Goal: Find specific page/section: Find specific page/section

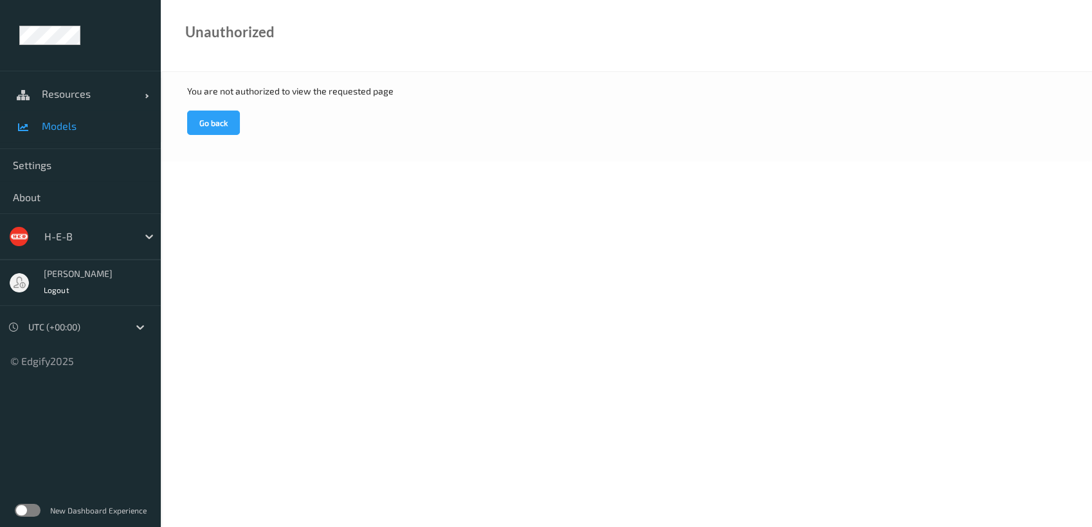
click at [60, 122] on span "Models" at bounding box center [95, 126] width 106 height 13
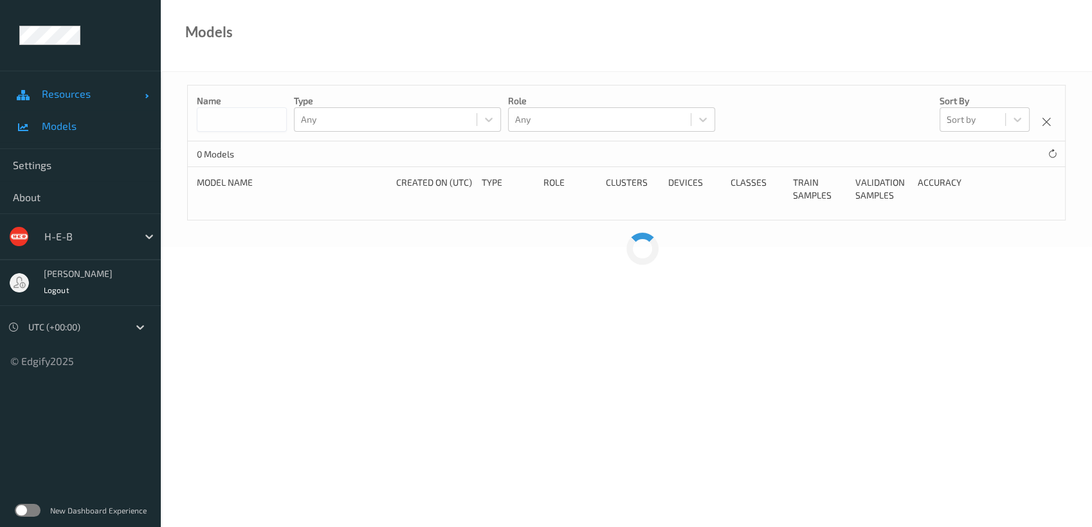
click at [62, 94] on span "Resources" at bounding box center [93, 93] width 103 height 13
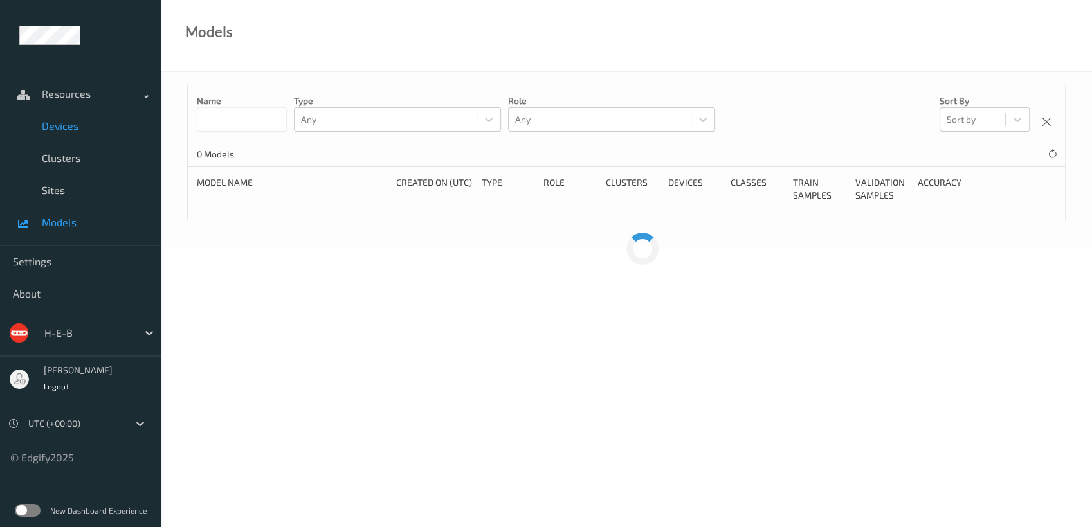
click at [64, 127] on span "Devices" at bounding box center [95, 126] width 106 height 13
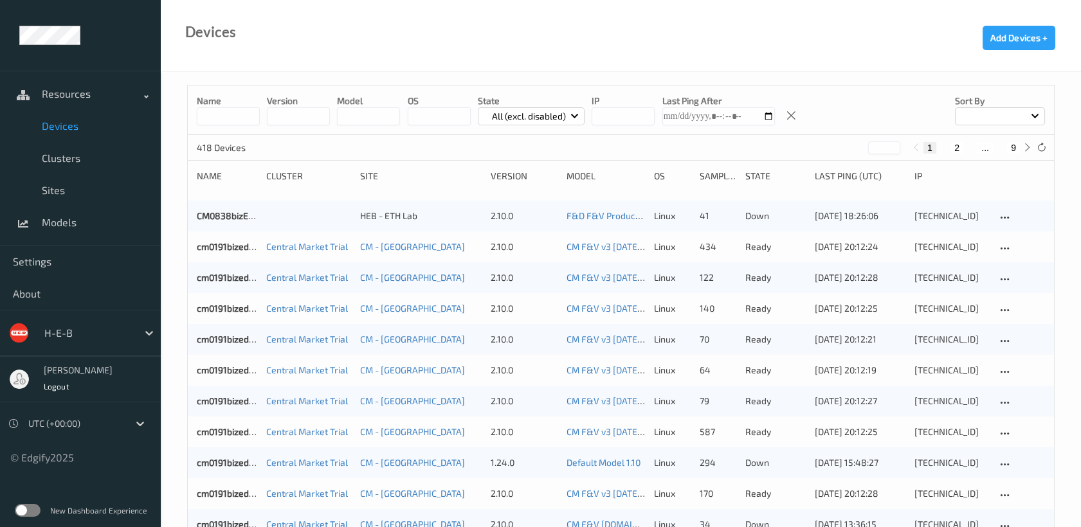
click at [957, 150] on button "2" at bounding box center [956, 148] width 13 height 12
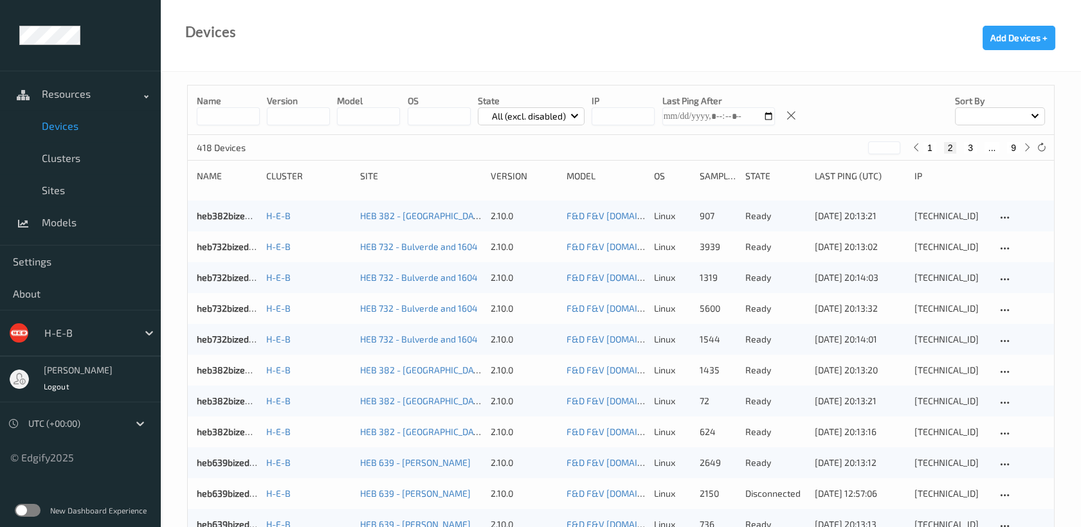
click at [1034, 114] on span at bounding box center [1034, 114] width 7 height 7
click at [1002, 149] on p "Name" at bounding box center [1000, 146] width 89 height 23
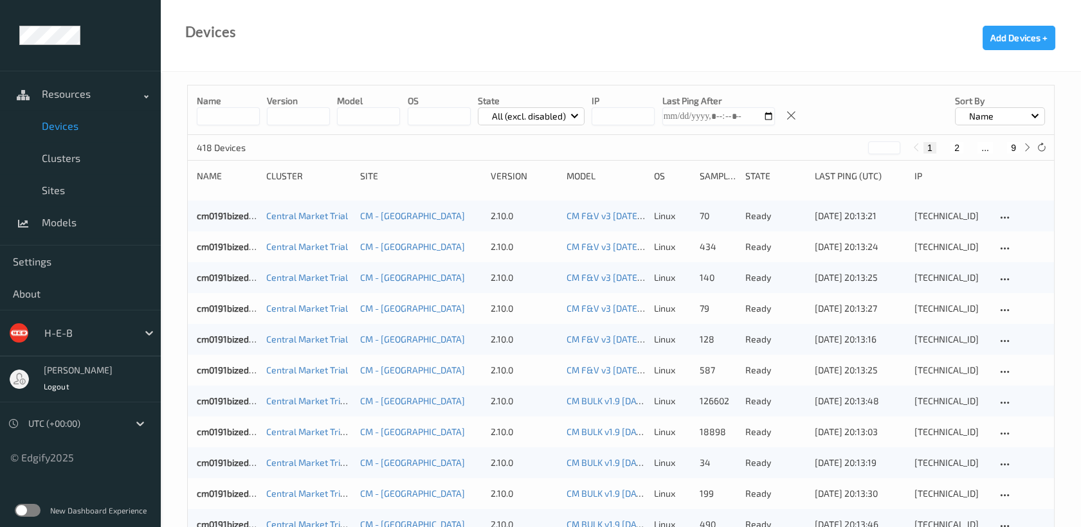
click at [956, 150] on button "2" at bounding box center [956, 148] width 13 height 12
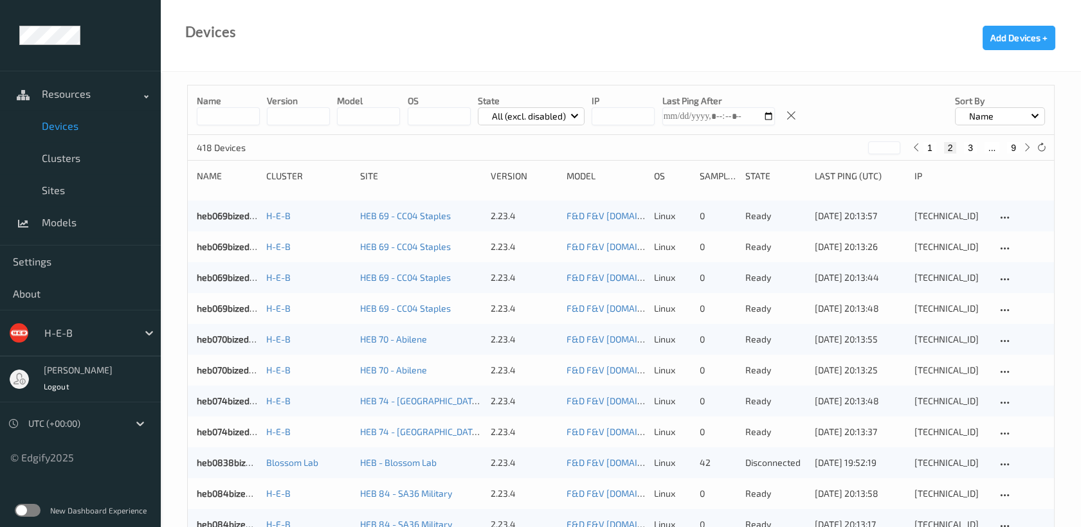
click at [969, 147] on button "3" at bounding box center [970, 148] width 13 height 12
click at [976, 145] on button "4" at bounding box center [978, 148] width 13 height 12
type input "*"
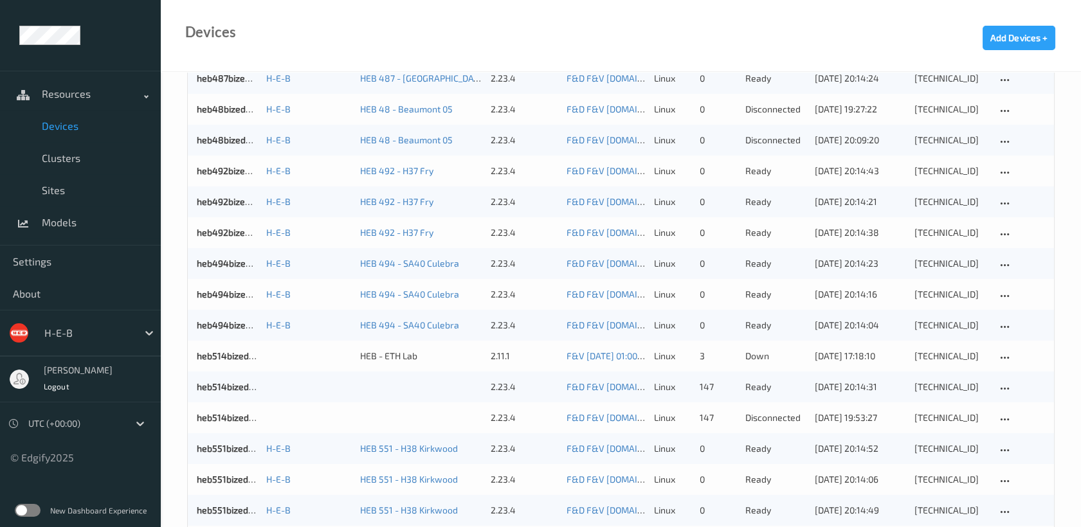
scroll to position [286, 0]
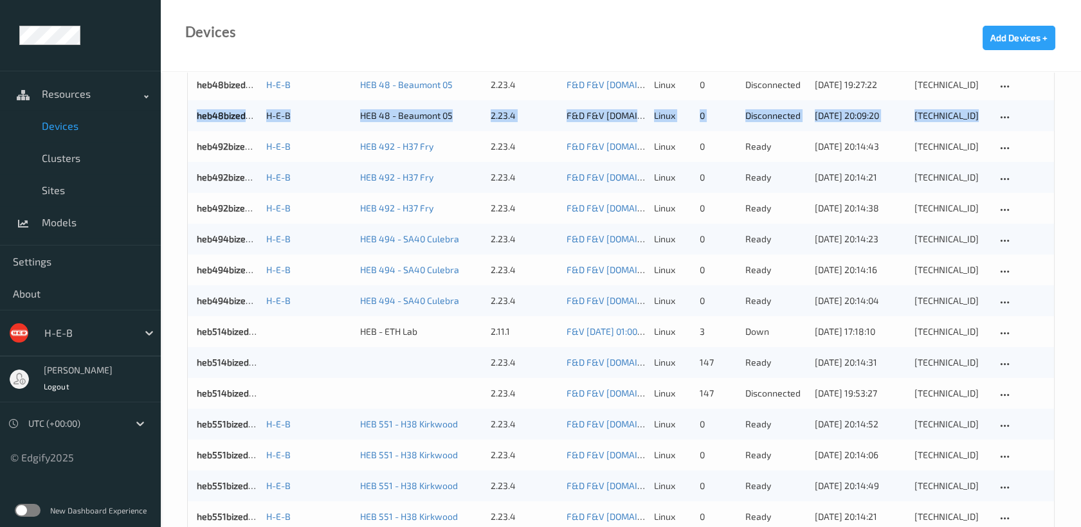
drag, startPoint x: 1082, startPoint y: 115, endPoint x: 1095, endPoint y: 78, distance: 39.1
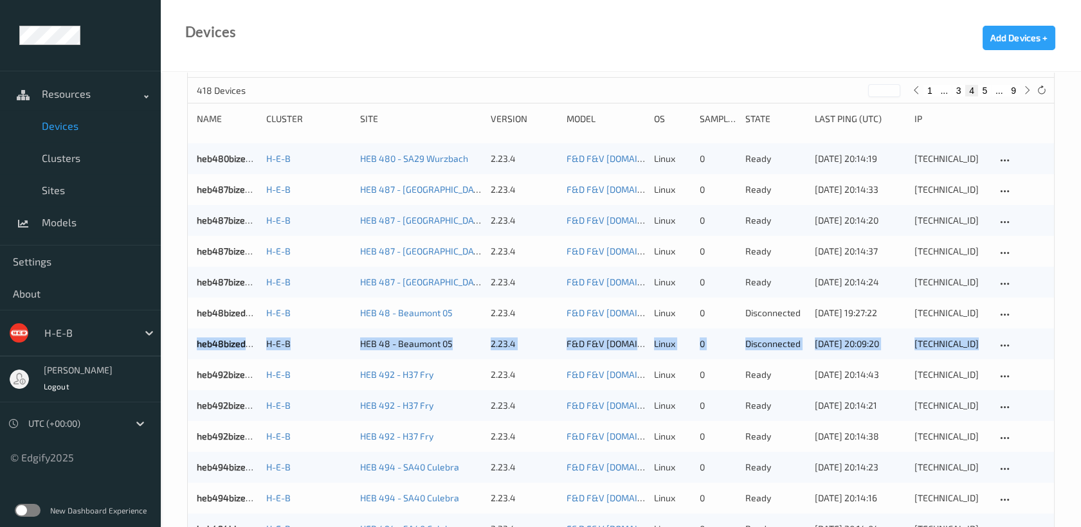
scroll to position [0, 0]
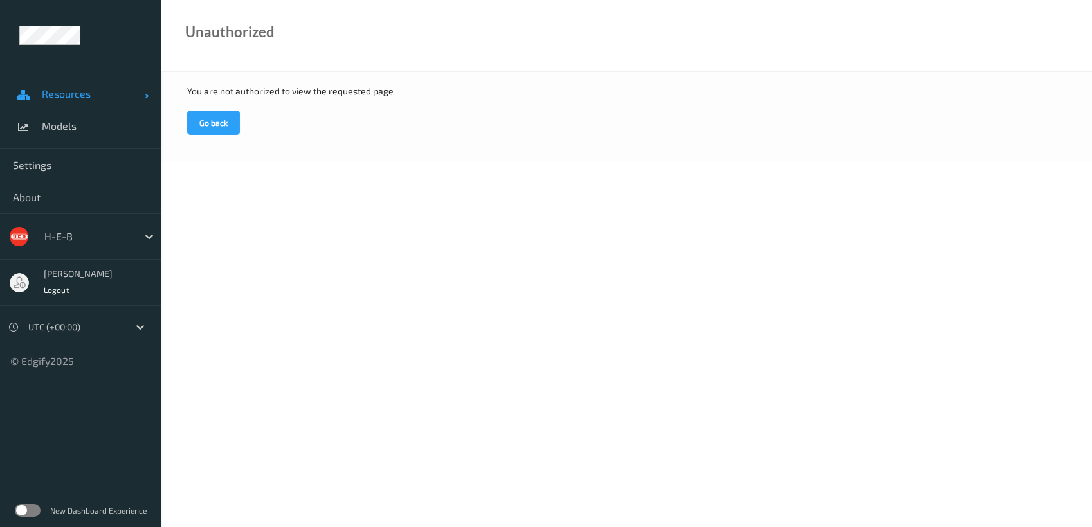
click at [127, 95] on span "Resources" at bounding box center [93, 93] width 103 height 13
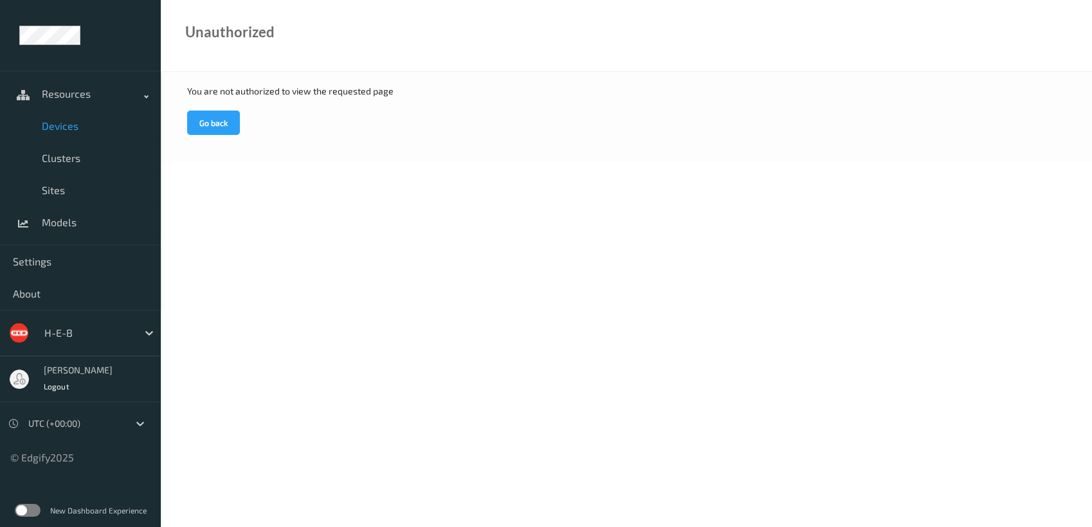
click at [115, 131] on span "Devices" at bounding box center [95, 126] width 106 height 13
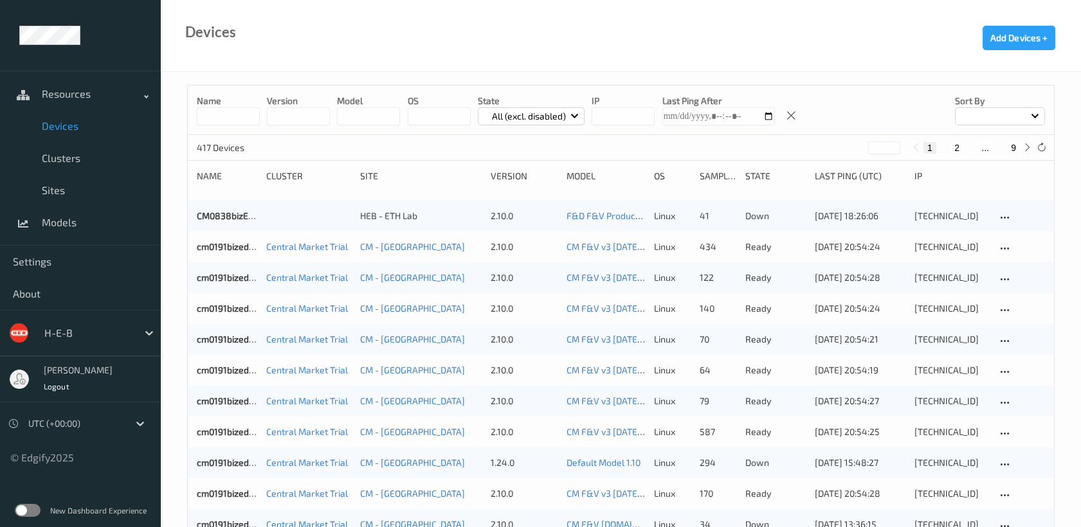
click at [1034, 114] on span at bounding box center [1034, 114] width 7 height 7
drag, startPoint x: 988, startPoint y: 152, endPoint x: 781, endPoint y: 133, distance: 207.3
click at [978, 152] on p "Name" at bounding box center [1000, 146] width 89 height 23
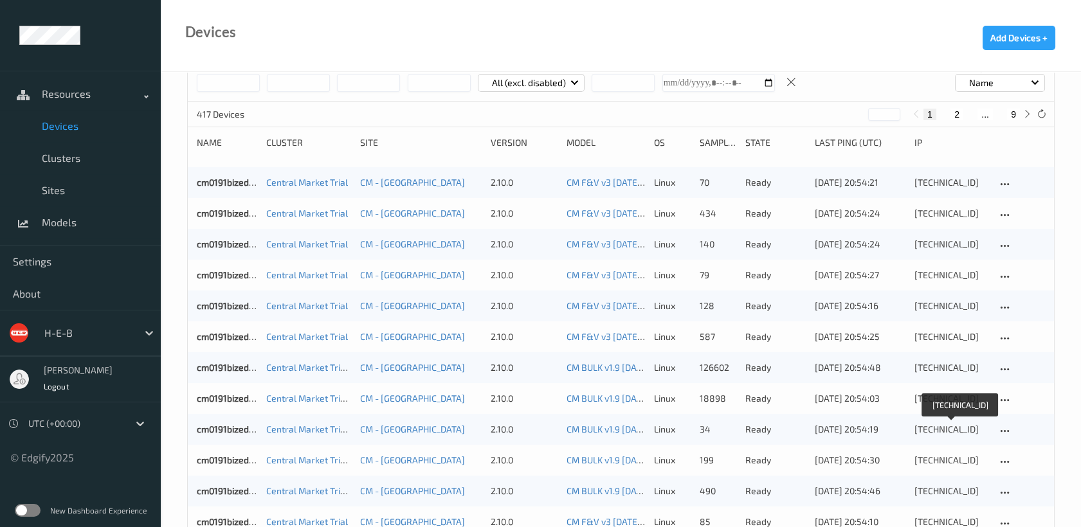
scroll to position [28, 0]
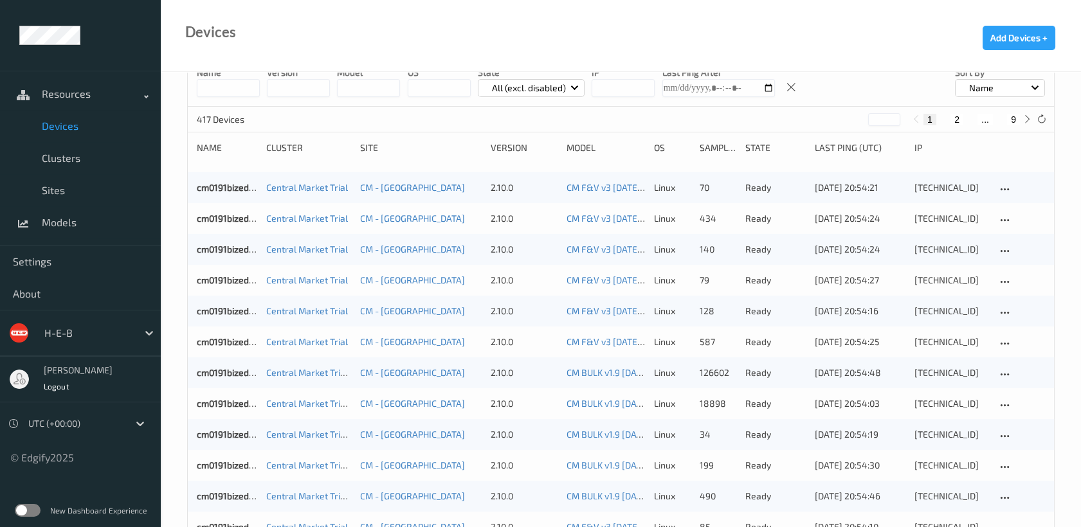
click at [954, 117] on button "2" at bounding box center [956, 120] width 13 height 12
type input "*"
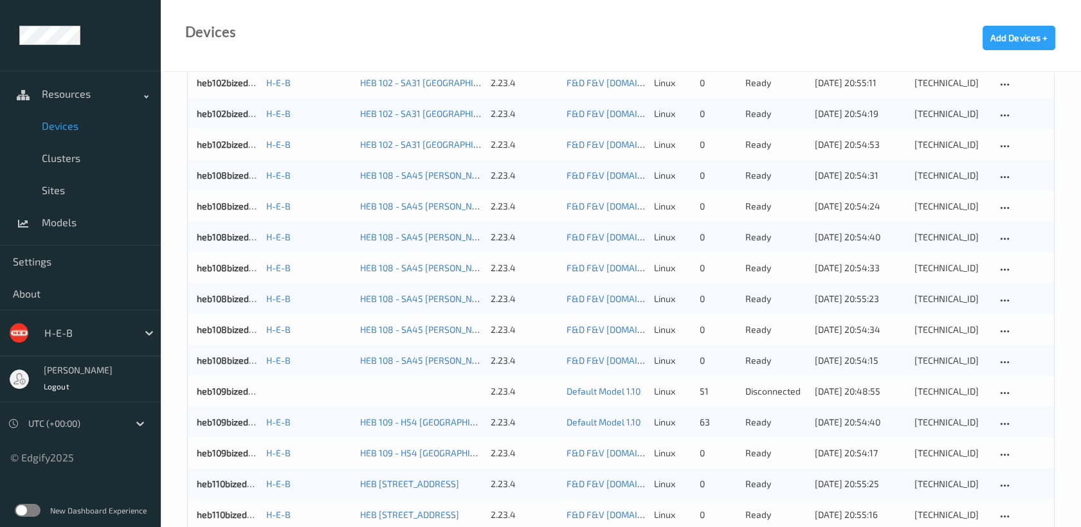
scroll to position [929, 0]
